Goal: Information Seeking & Learning: Check status

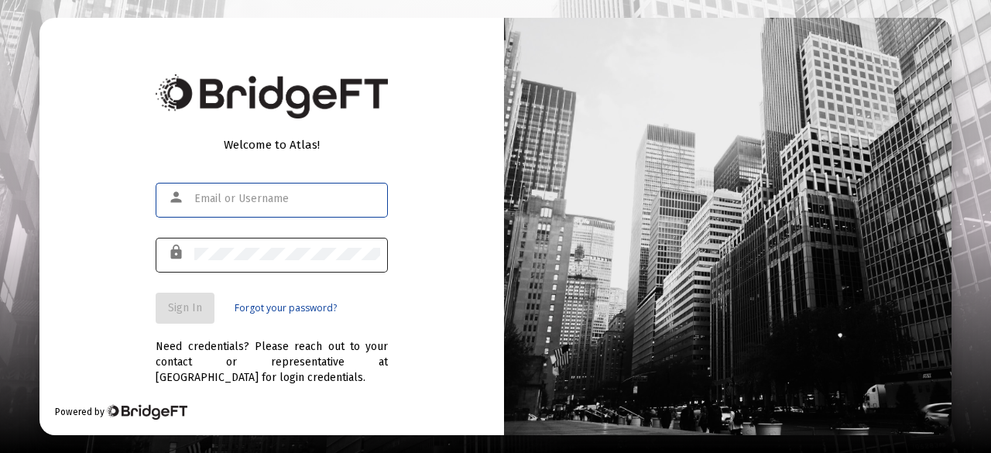
type input "[PERSON_NAME][EMAIL_ADDRESS][PERSON_NAME][DOMAIN_NAME]"
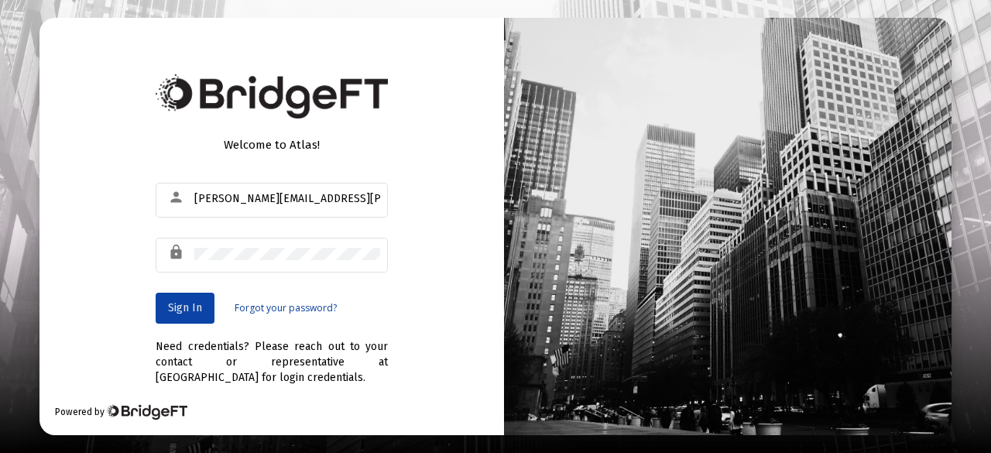
click at [164, 306] on button "Sign In" at bounding box center [185, 308] width 59 height 31
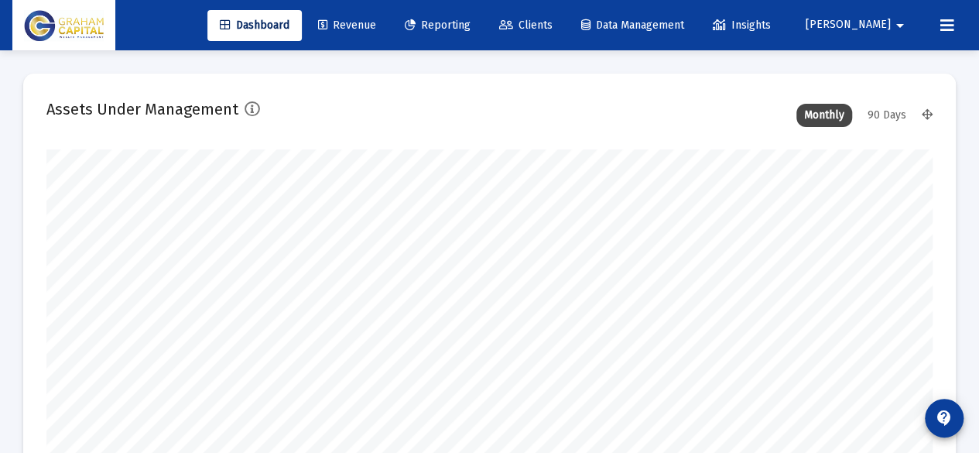
scroll to position [310, 885]
type input "[DATE]"
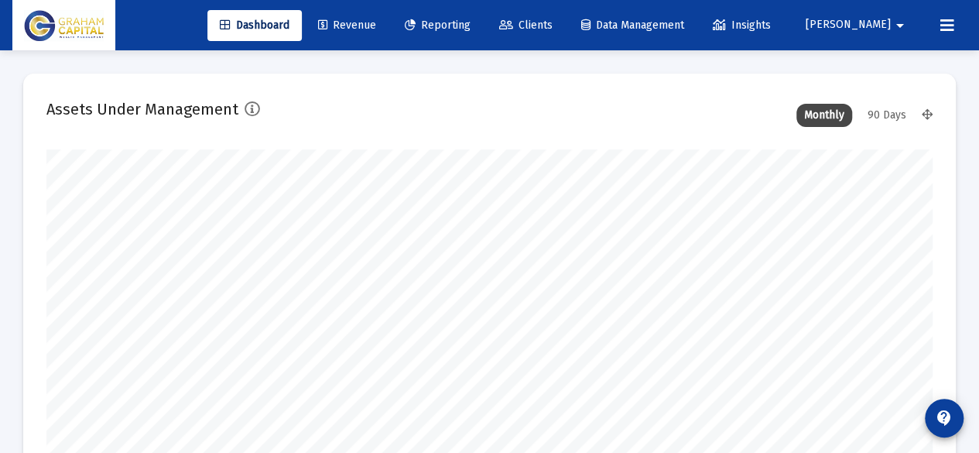
click at [570, 43] on div "Dashboard Revenue Reporting Clients Data Management Insights [PERSON_NAME]" at bounding box center [489, 25] width 954 height 50
click at [565, 32] on link "Clients" at bounding box center [526, 25] width 78 height 31
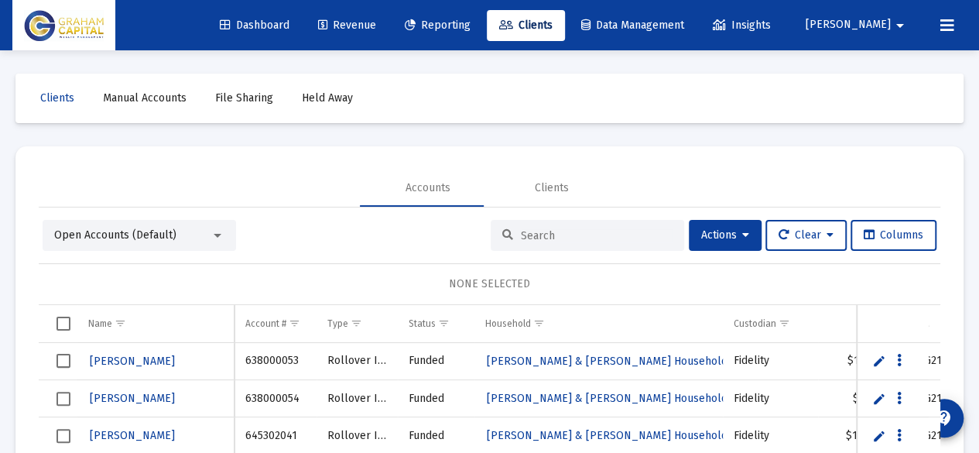
click at [584, 237] on input at bounding box center [597, 235] width 152 height 13
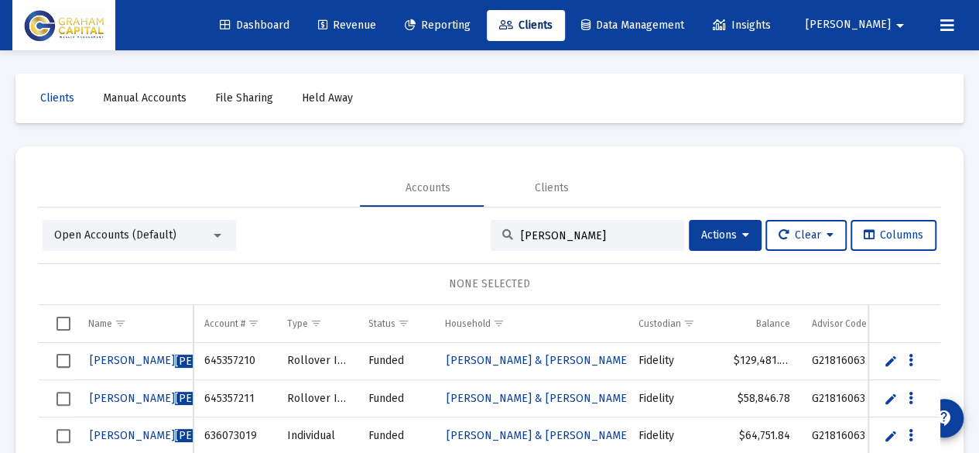
type input "[PERSON_NAME]"
click at [483, 33] on link "Reporting" at bounding box center [437, 25] width 91 height 31
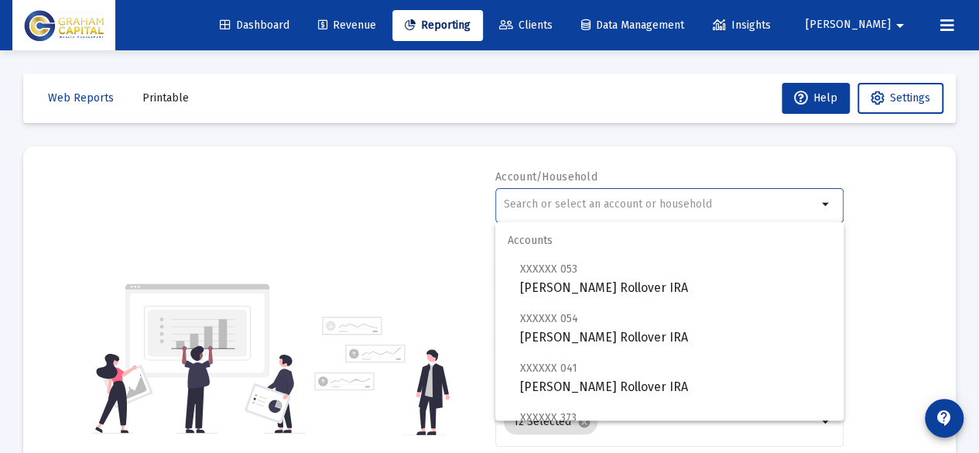
click at [581, 207] on input "text" at bounding box center [660, 204] width 313 height 12
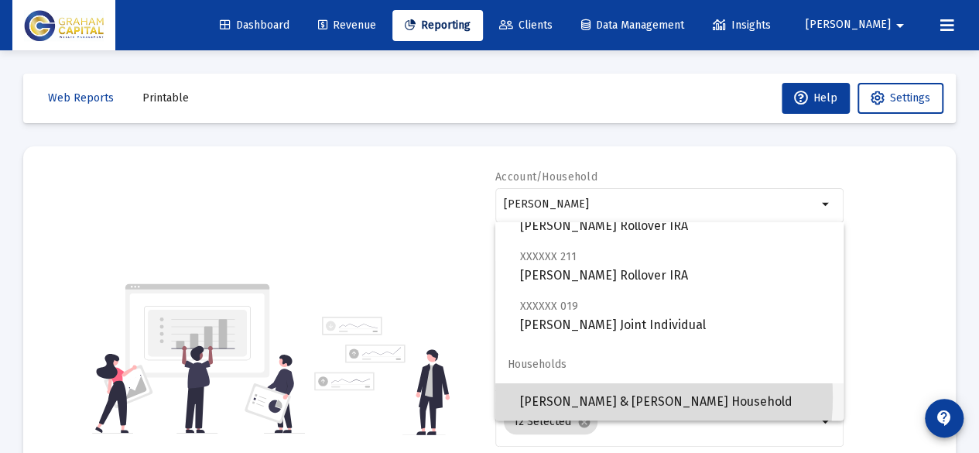
click at [596, 397] on span "[PERSON_NAME] & [PERSON_NAME] Household" at bounding box center [675, 401] width 311 height 37
type input "[PERSON_NAME] & [PERSON_NAME] Household"
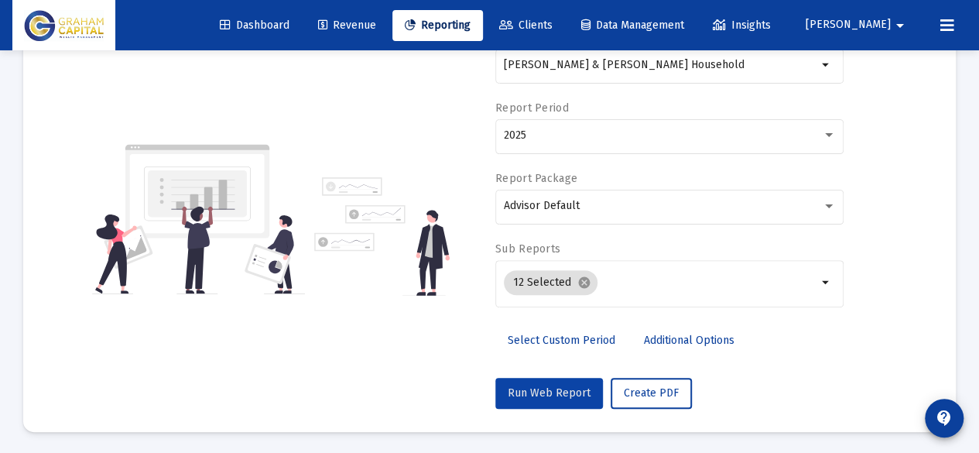
click at [559, 389] on span "Run Web Report" at bounding box center [549, 392] width 83 height 13
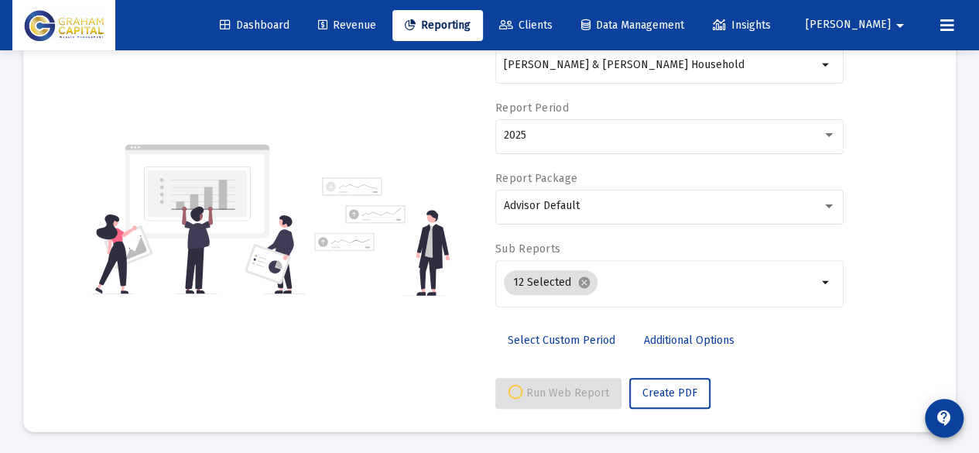
select select "View all"
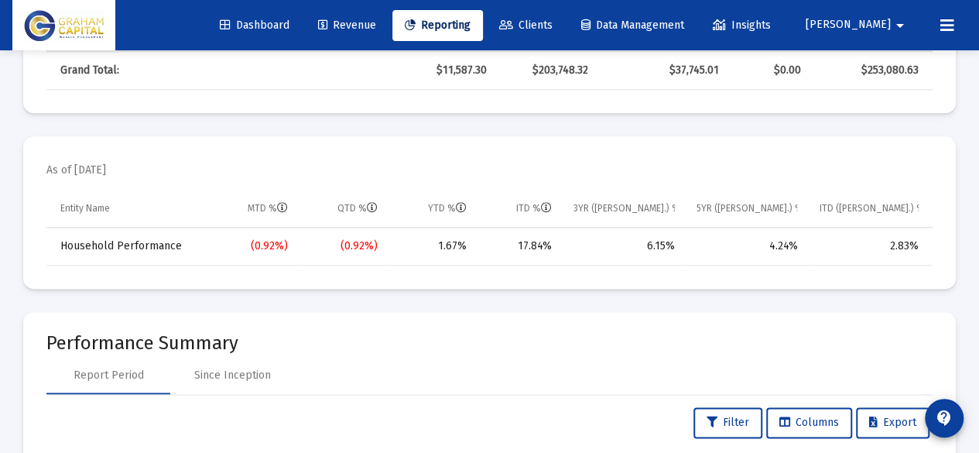
scroll to position [940, 0]
